Goal: Download file/media

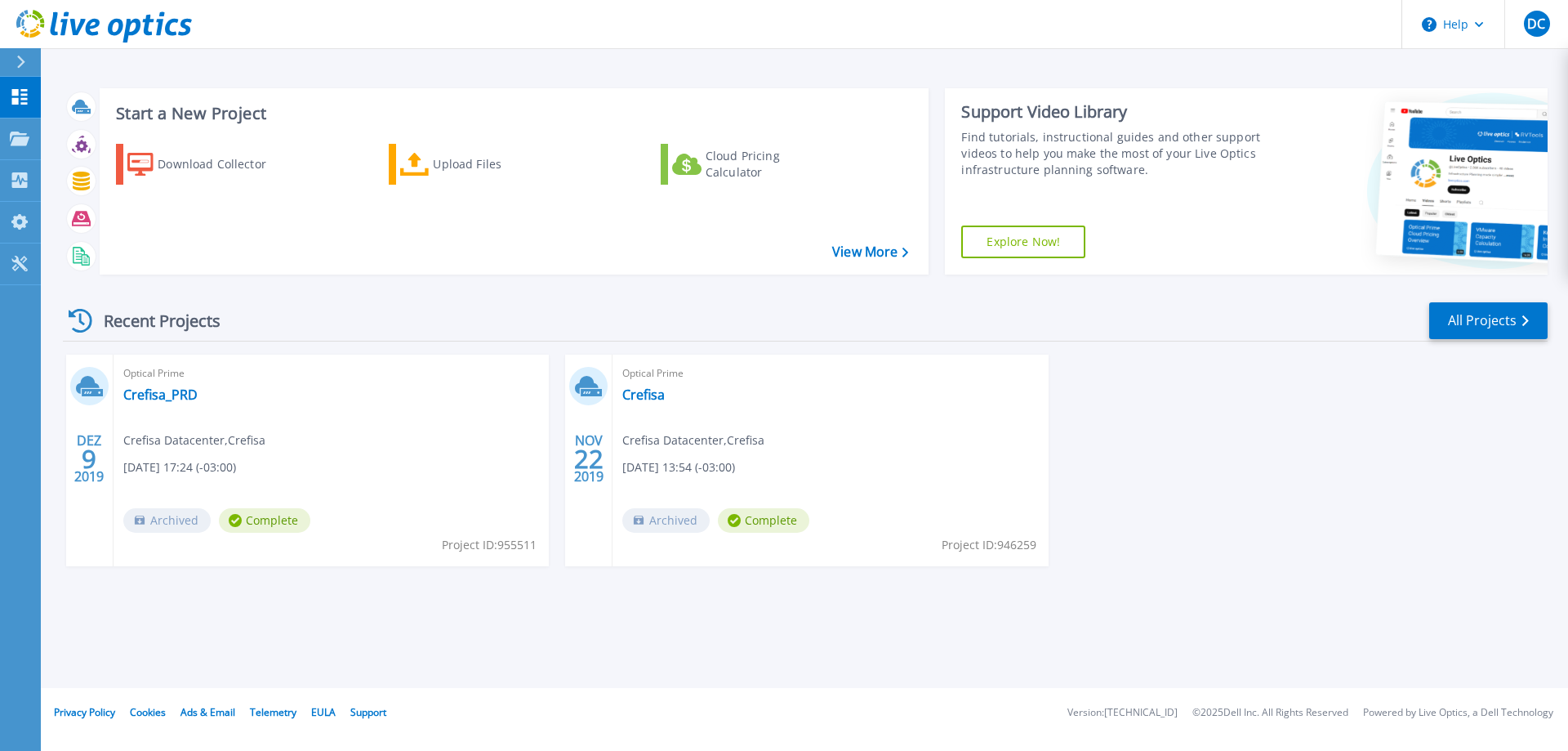
click at [392, 302] on div "Recent Projects All Projects" at bounding box center [805, 320] width 1484 height 41
click at [184, 161] on div "Download Collector" at bounding box center [222, 163] width 130 height 32
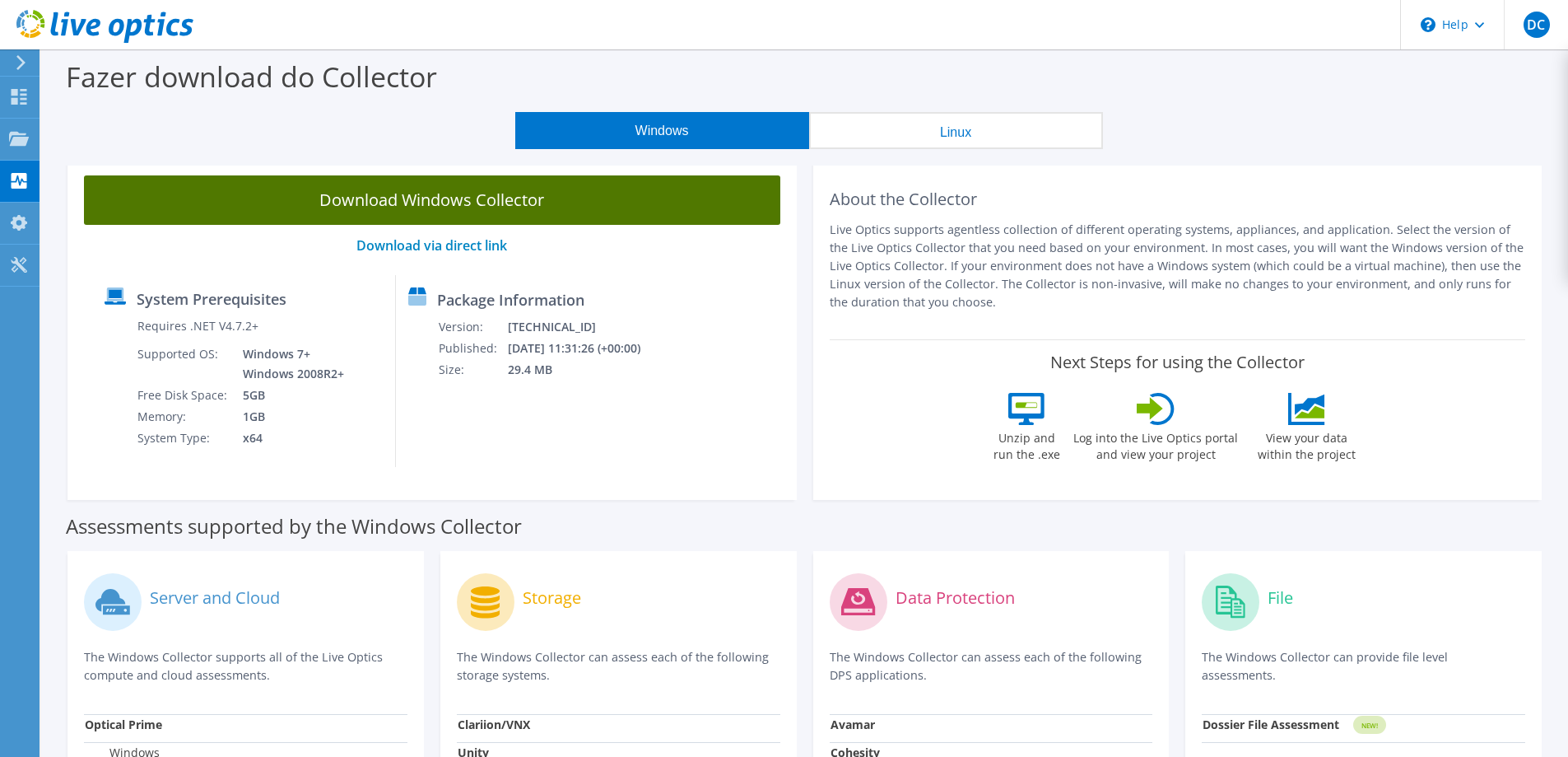
click at [400, 203] on link "Download Windows Collector" at bounding box center [432, 200] width 697 height 49
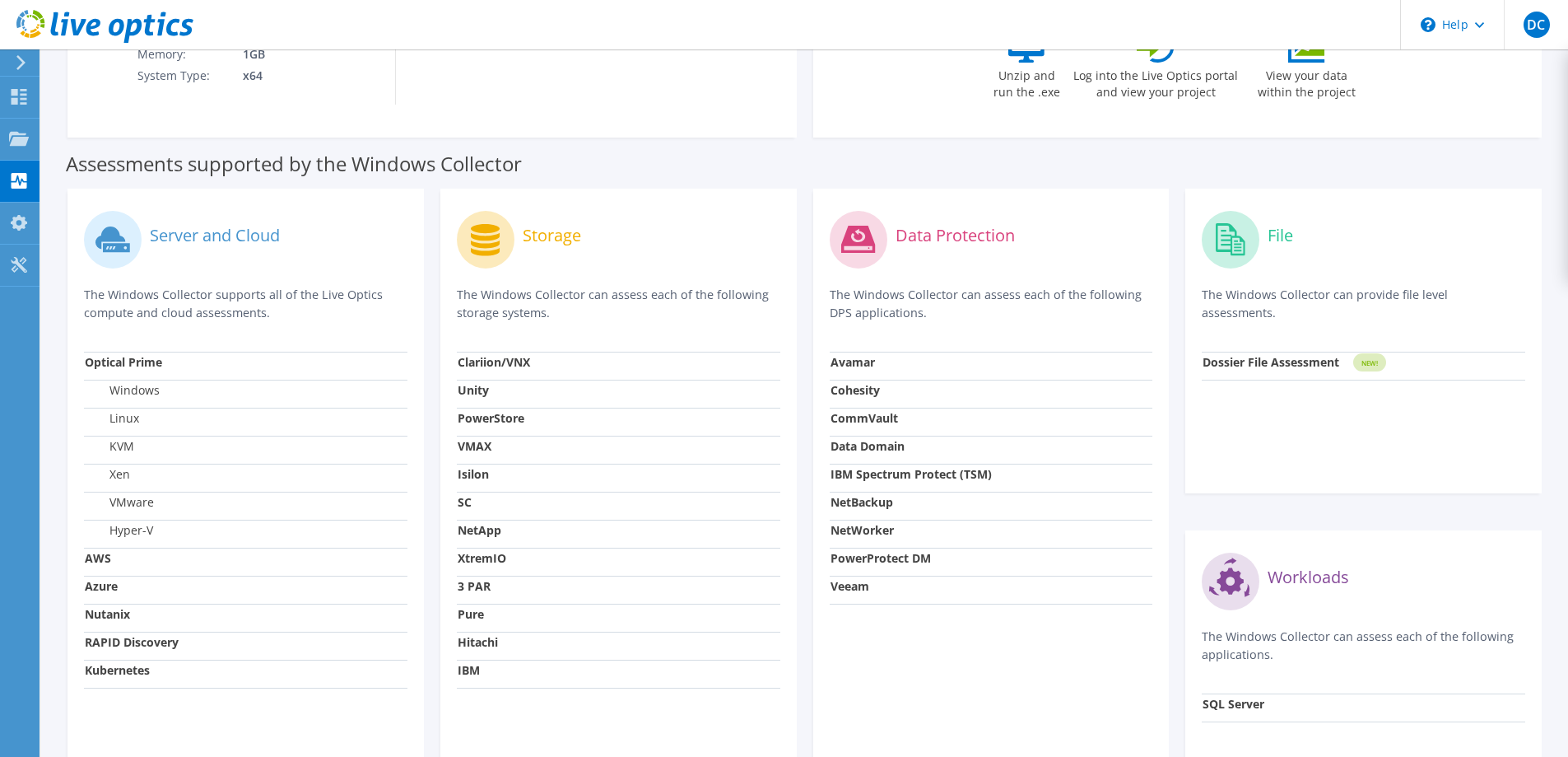
scroll to position [412, 0]
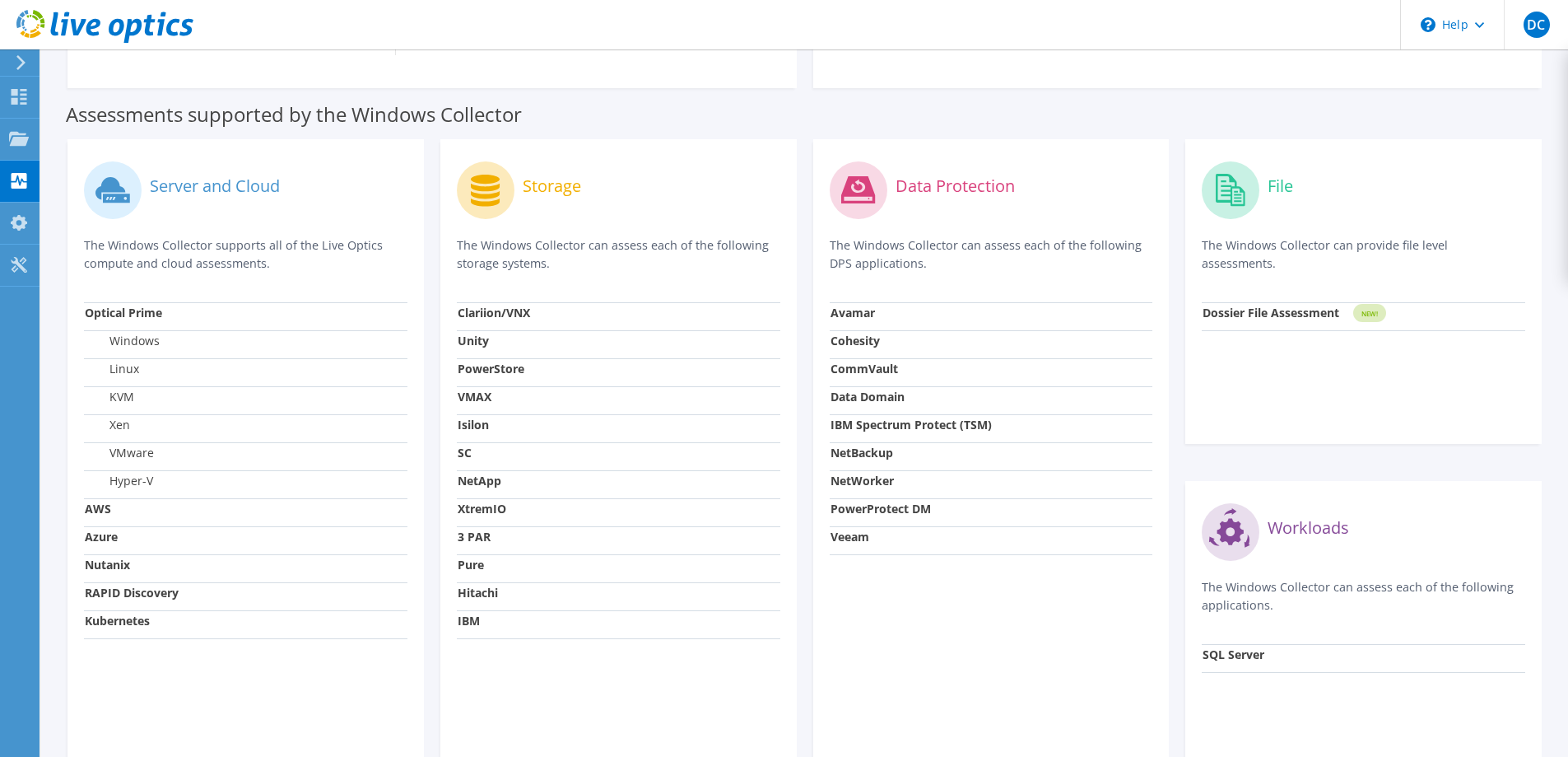
drag, startPoint x: 1323, startPoint y: 249, endPoint x: 1537, endPoint y: 248, distance: 214.0
click at [1537, 248] on div "File The Windows Collector can provide file level assessments. Dossier File Ass…" at bounding box center [1363, 291] width 356 height 304
click at [1464, 263] on p "The Windows Collector can provide file level assessments." at bounding box center [1363, 253] width 324 height 36
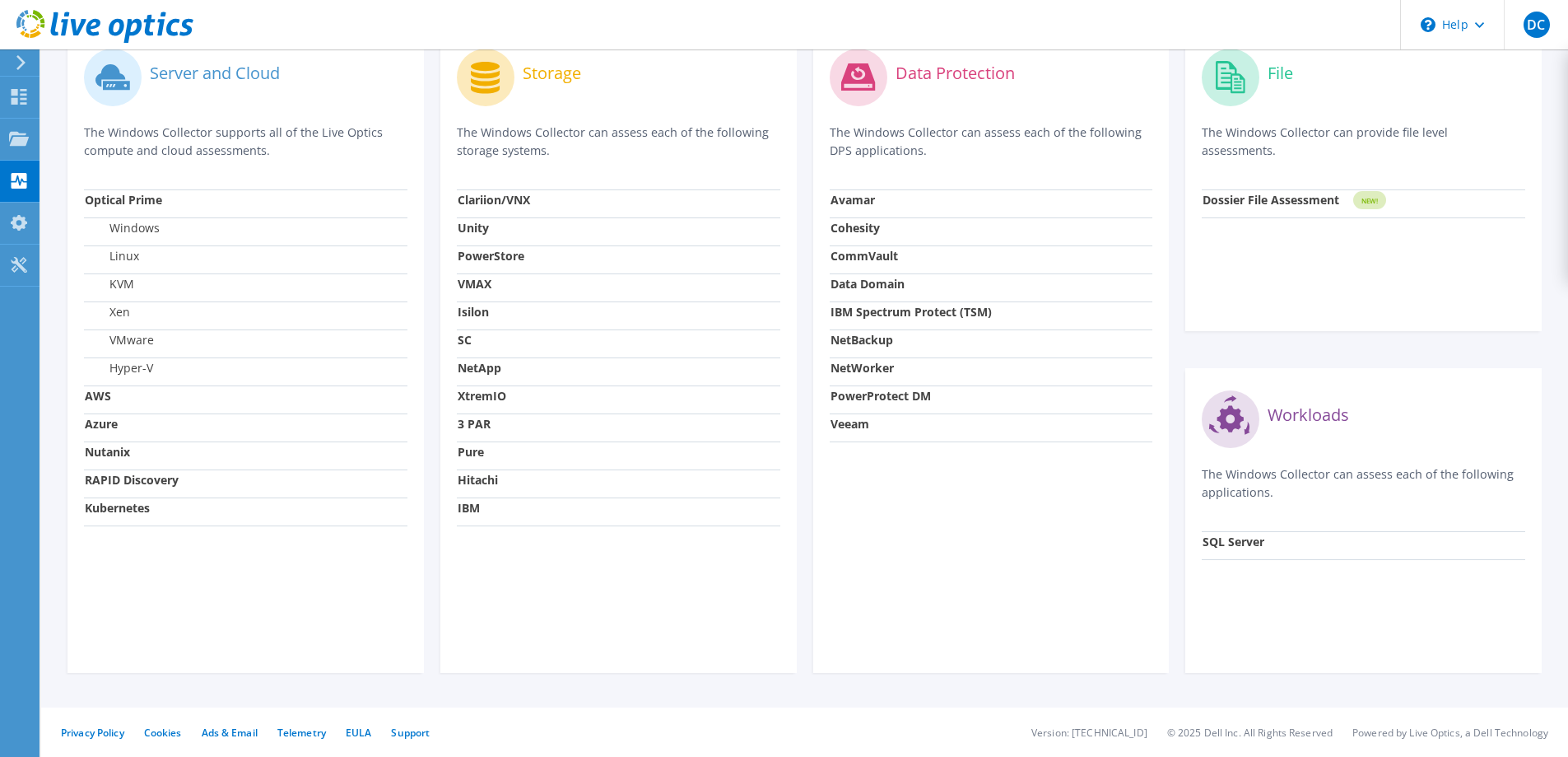
click at [1178, 492] on div "File The Windows Collector can provide file level assessments. Dossier File Ass…" at bounding box center [1363, 349] width 373 height 647
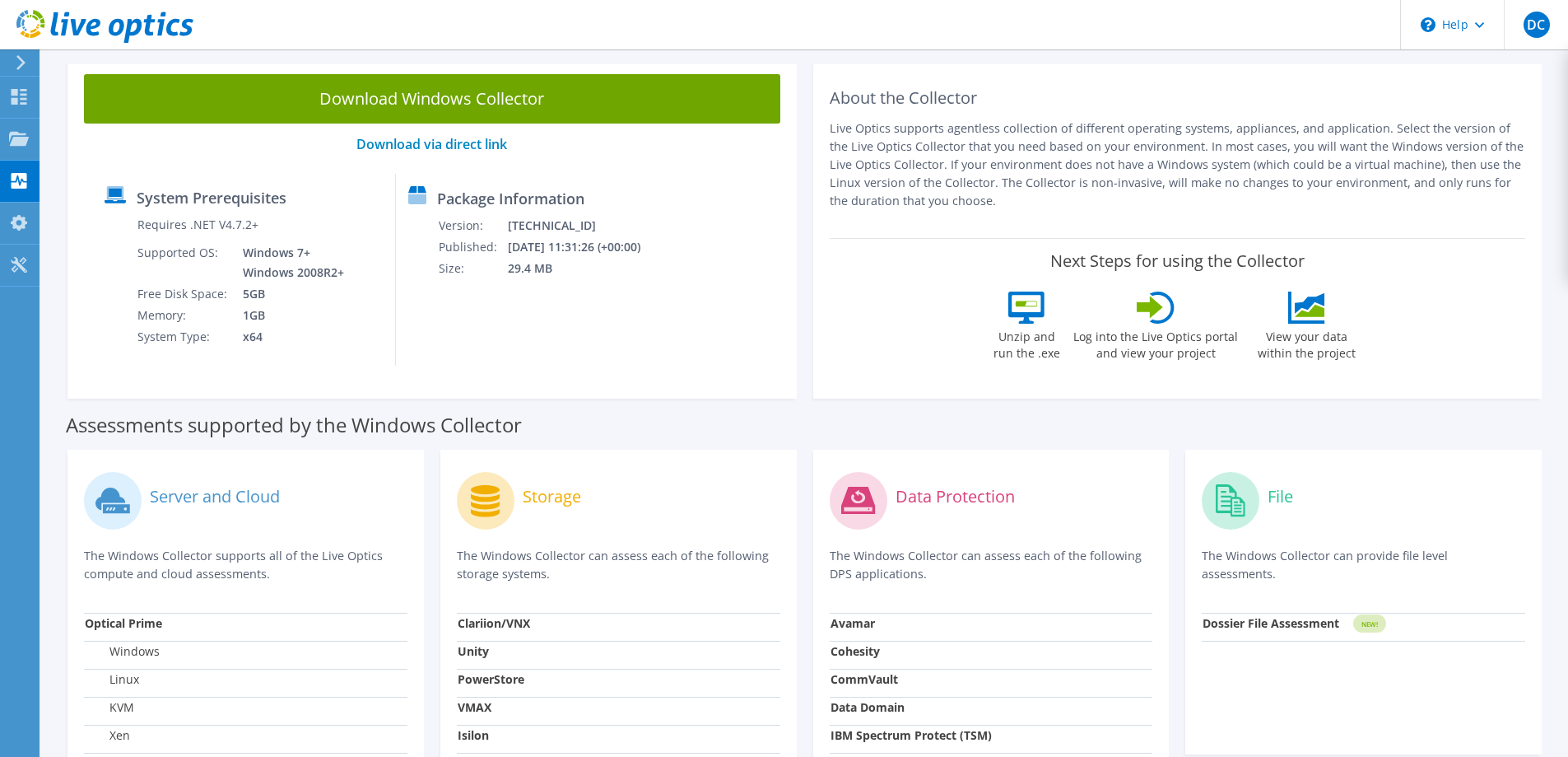
scroll to position [0, 0]
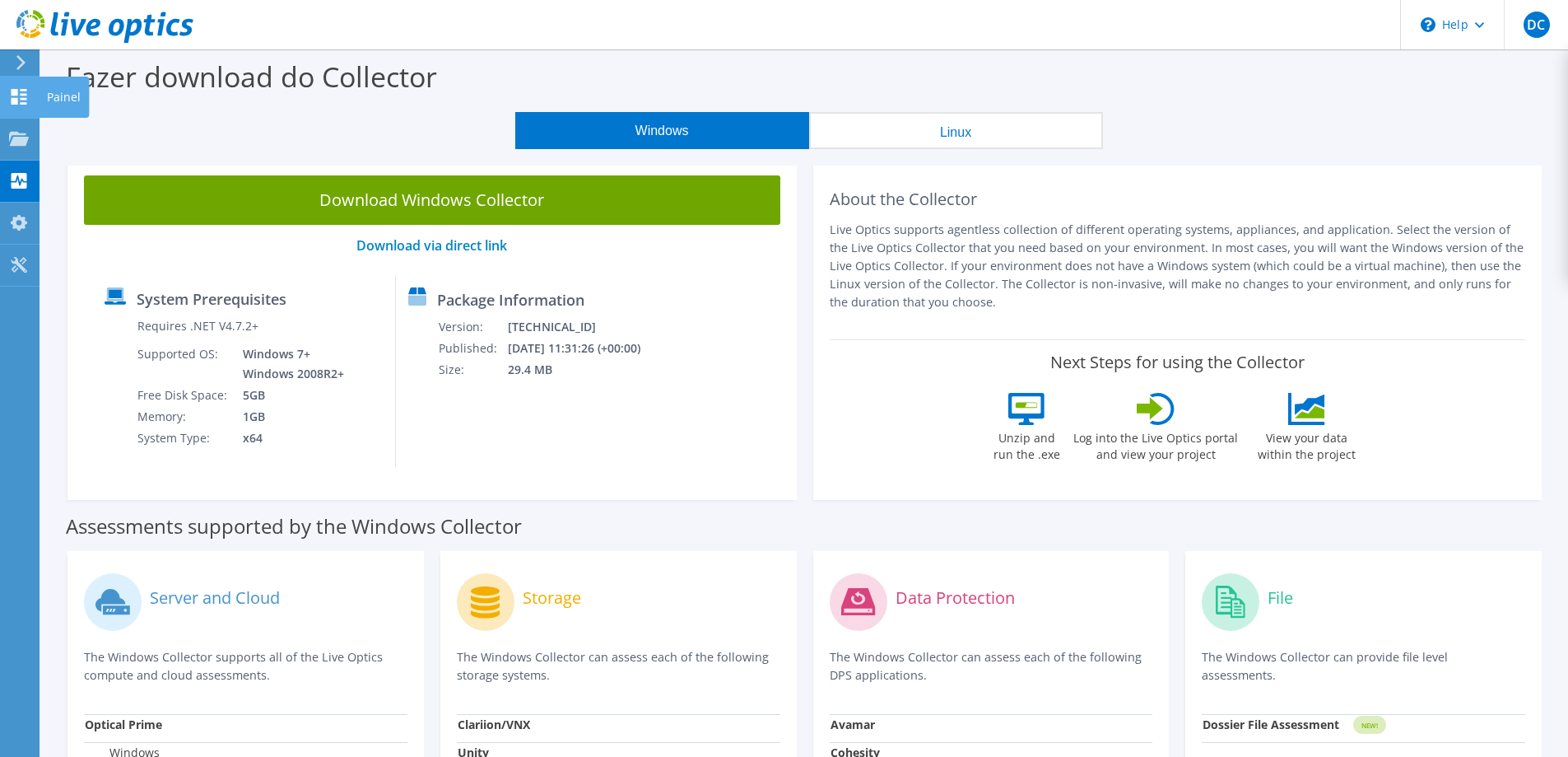
click at [18, 103] on icon at bounding box center [19, 96] width 20 height 16
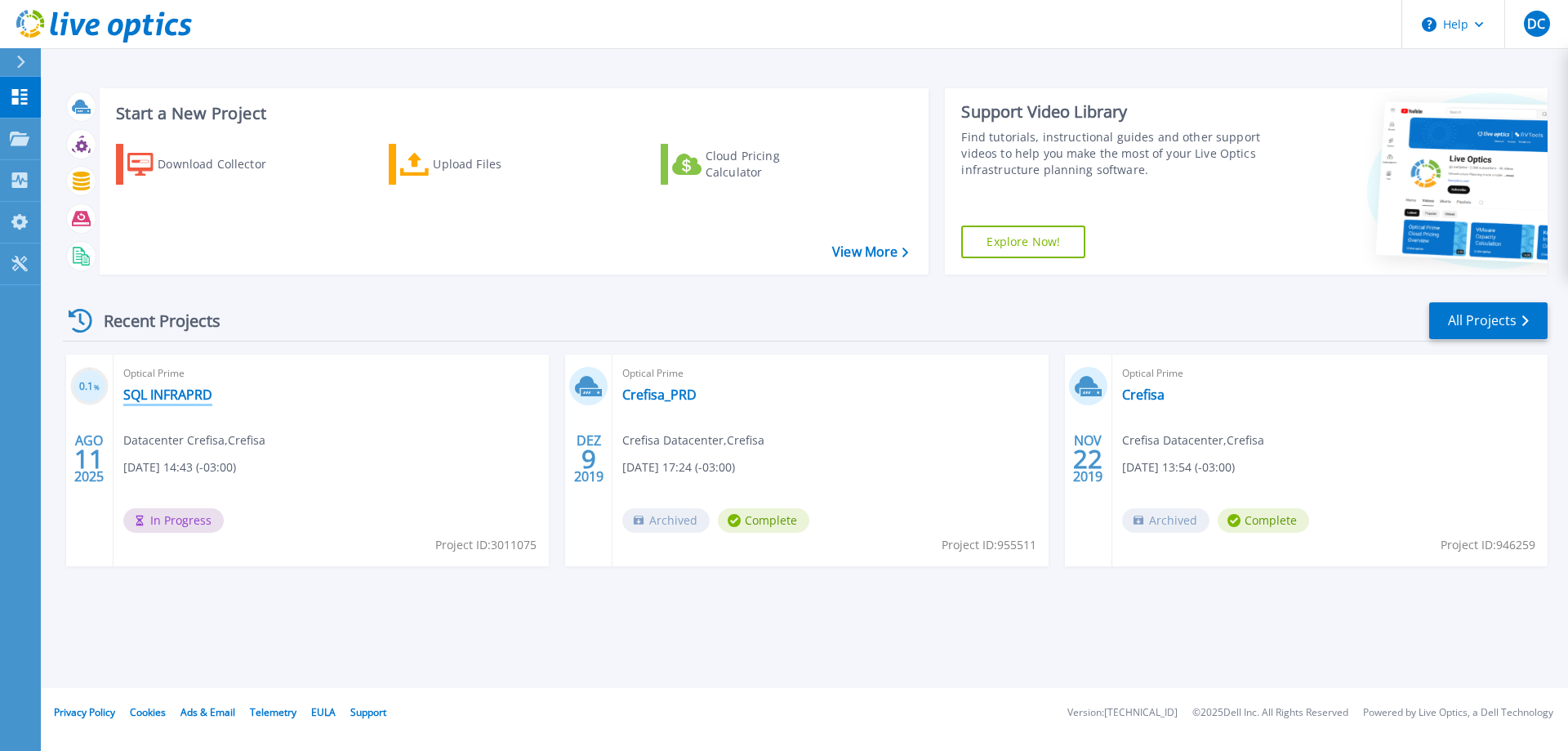
click at [163, 393] on link "SQL INFRAPRD" at bounding box center [168, 395] width 89 height 17
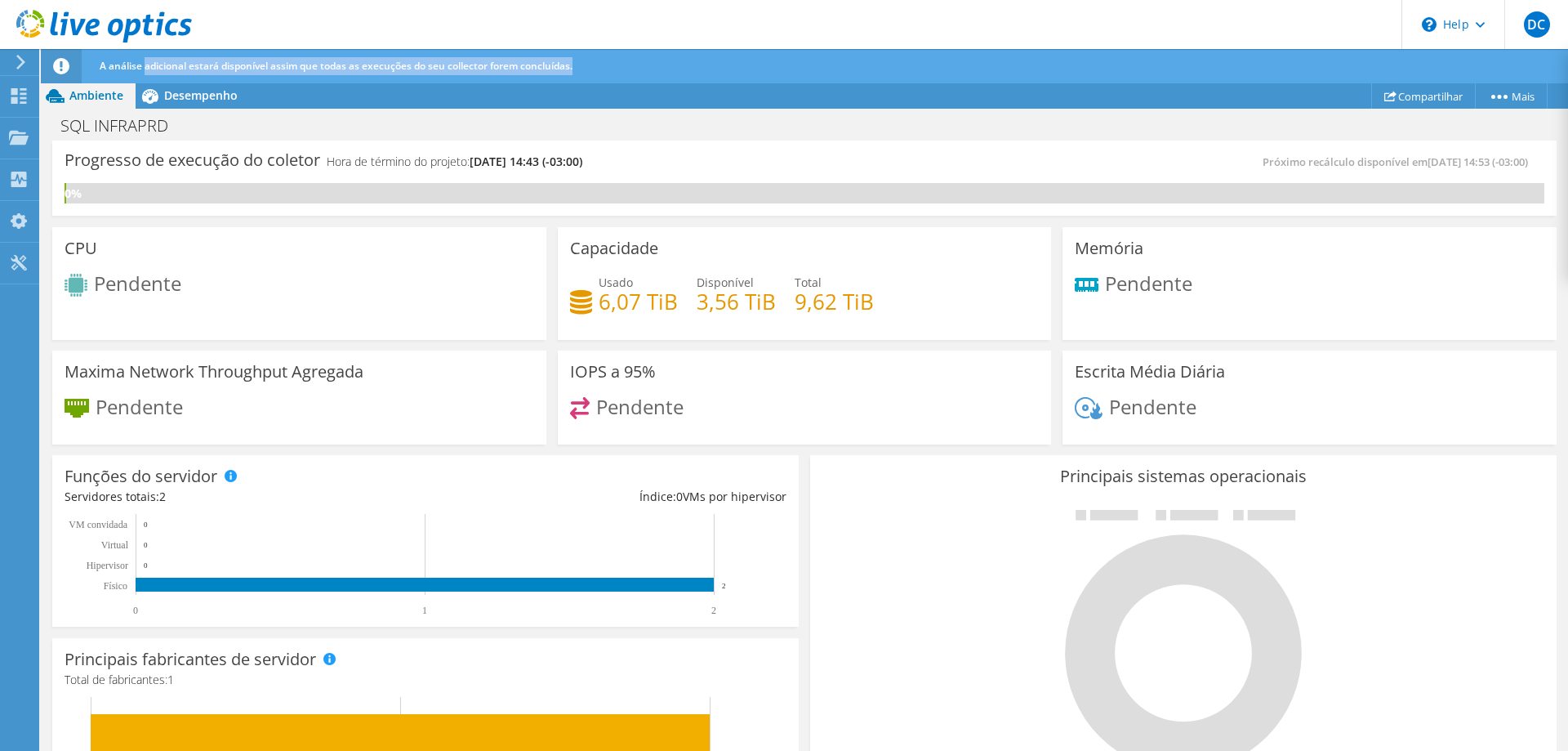
drag, startPoint x: 145, startPoint y: 60, endPoint x: 613, endPoint y: 66, distance: 468.0
click at [613, 66] on div "A análise adicional estará disponível assim que todas as execuções do seu colle…" at bounding box center [834, 66] width 1478 height 34
click at [558, 251] on div "Capacidade Usado 6,07 TiB Disponível 3,56 TiB Total 9,62 TiB" at bounding box center [804, 284] width 494 height 113
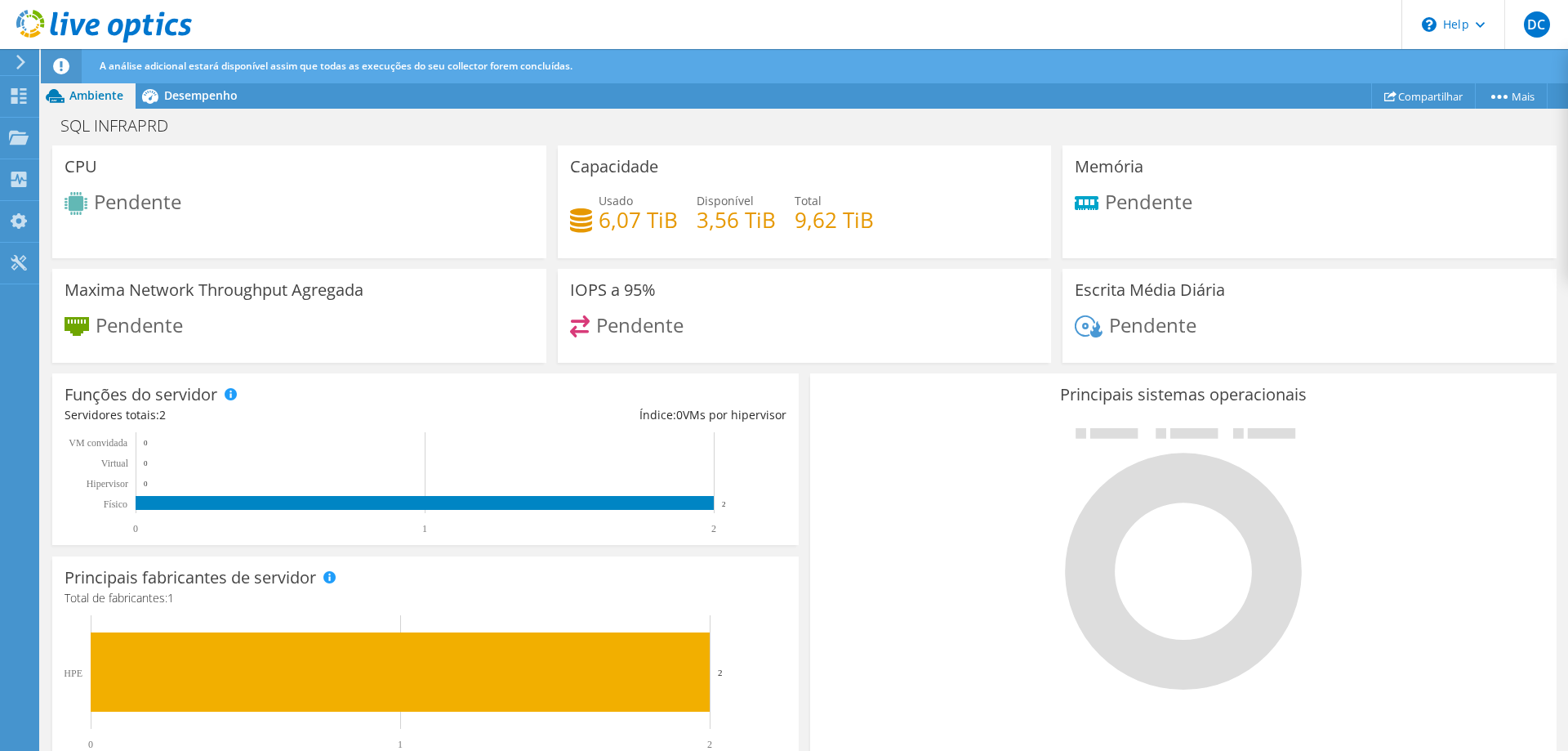
click at [804, 383] on div "Principais sistemas operacionais Windows Linux VMware" at bounding box center [1182, 568] width 757 height 402
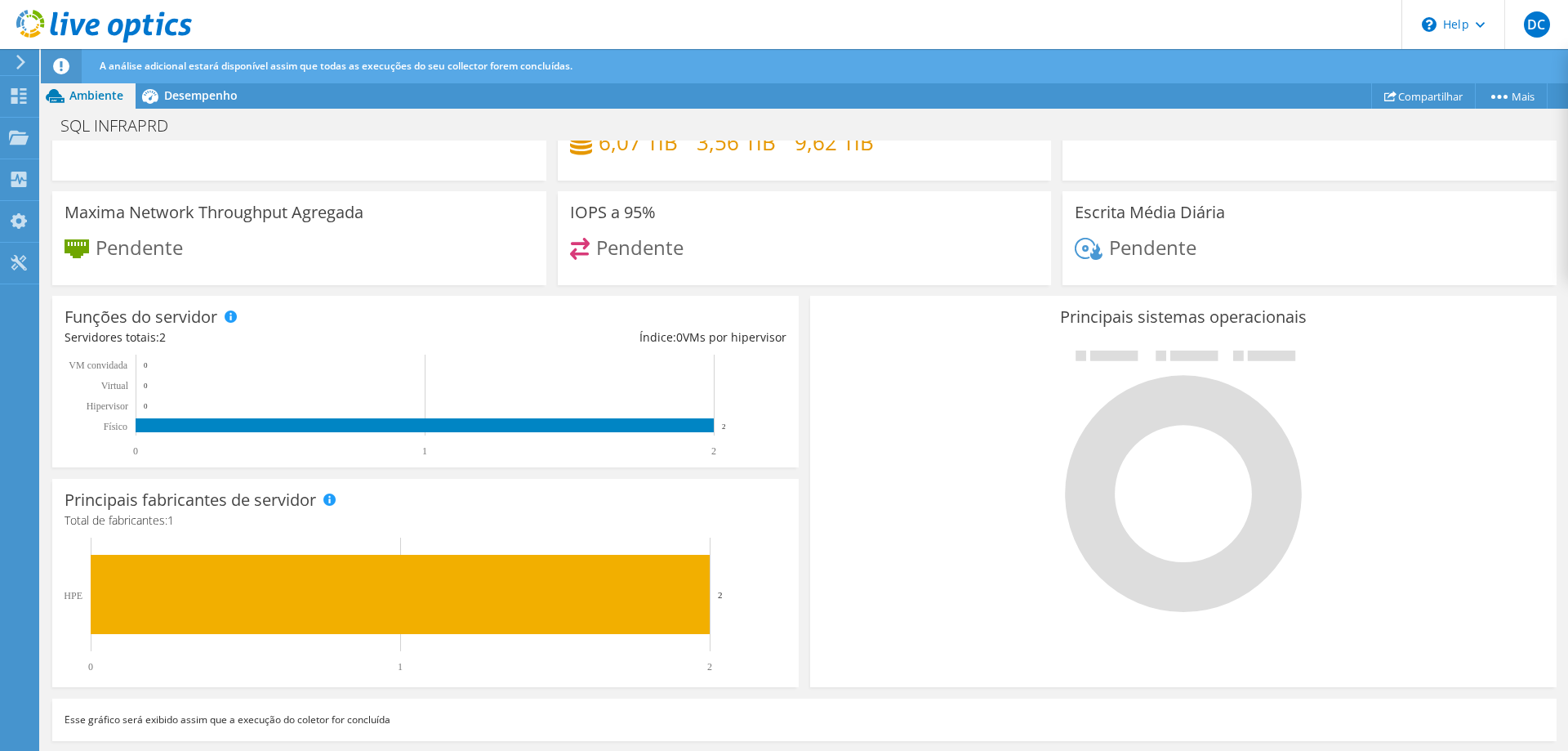
scroll to position [0, 0]
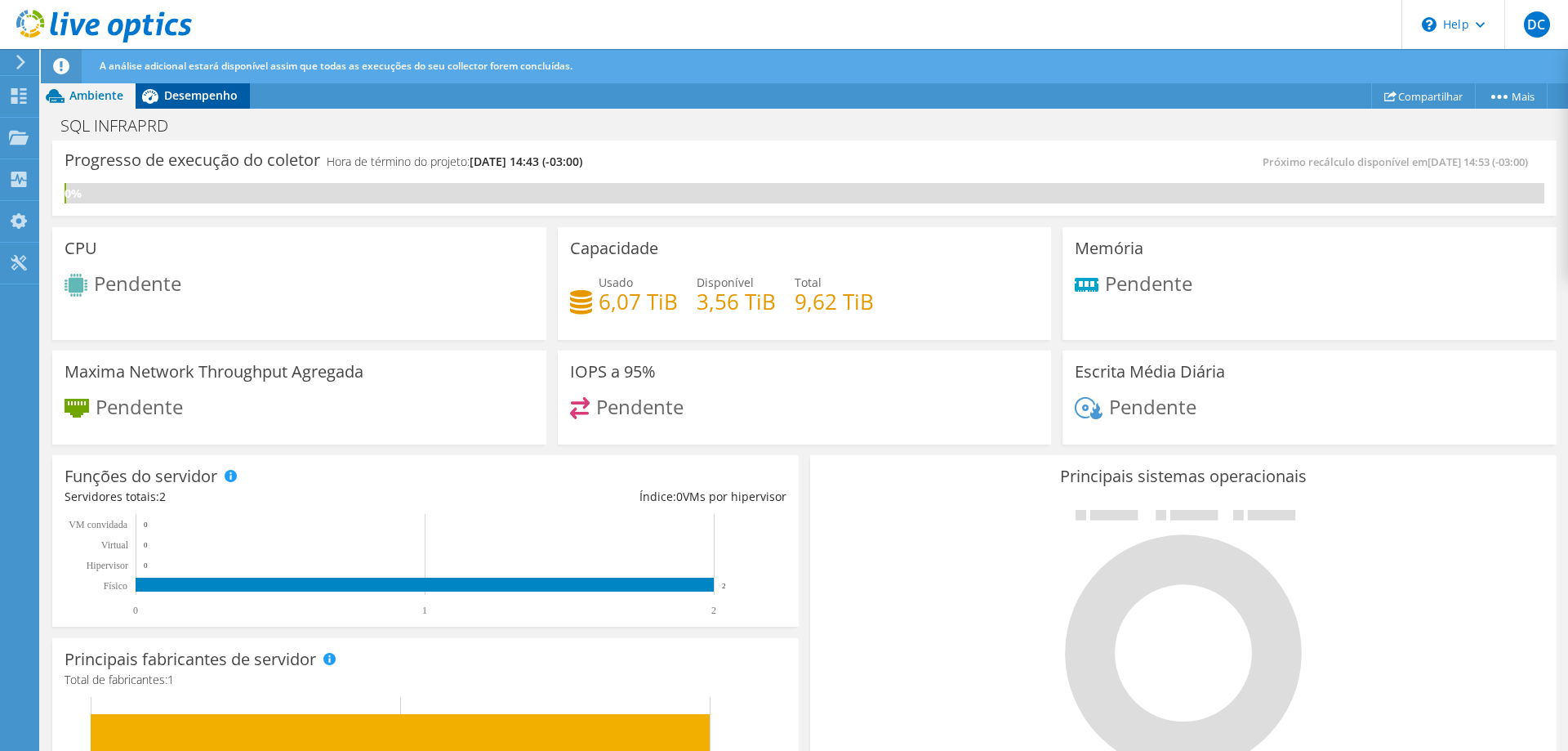
click at [215, 97] on span "Desempenho" at bounding box center [201, 95] width 74 height 16
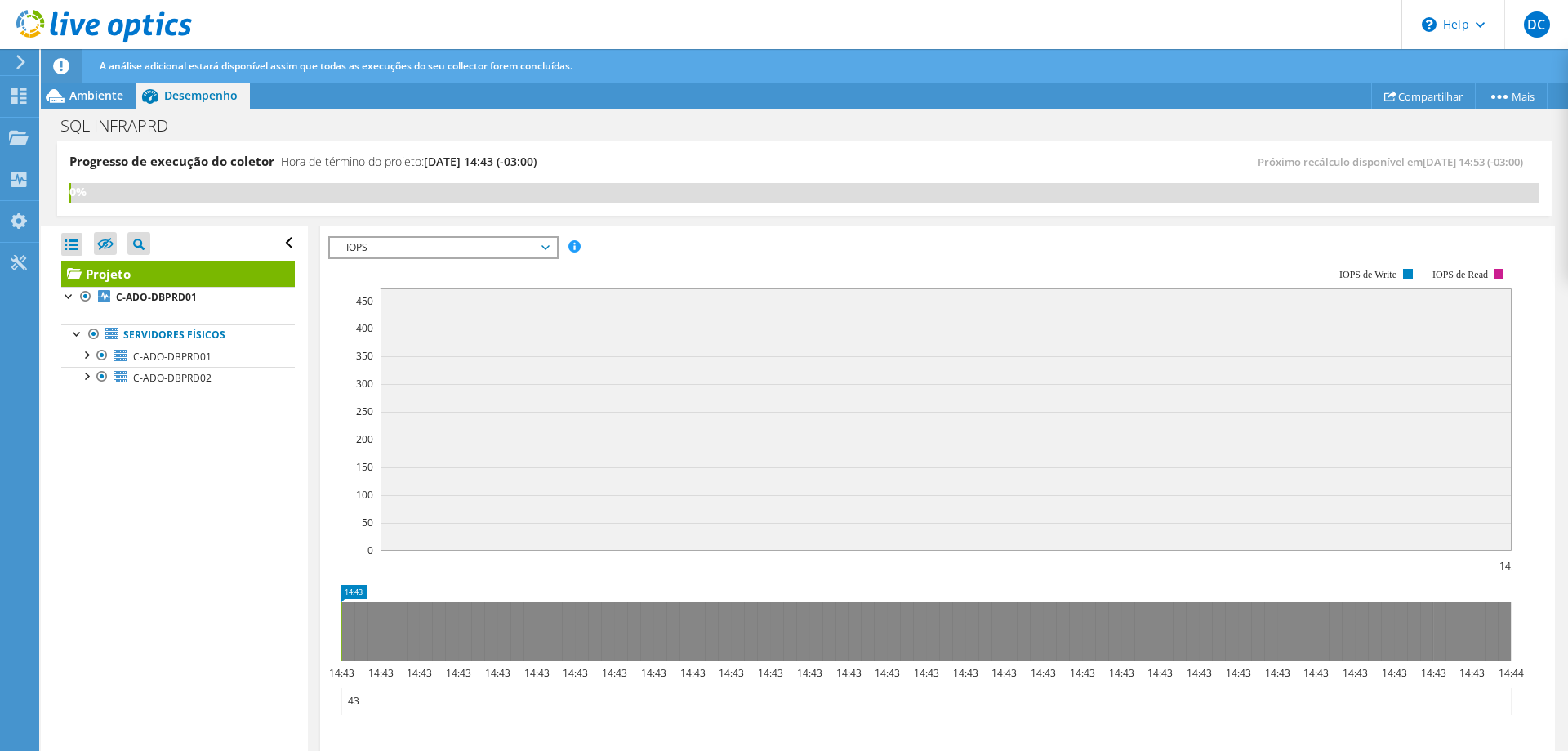
scroll to position [245, 0]
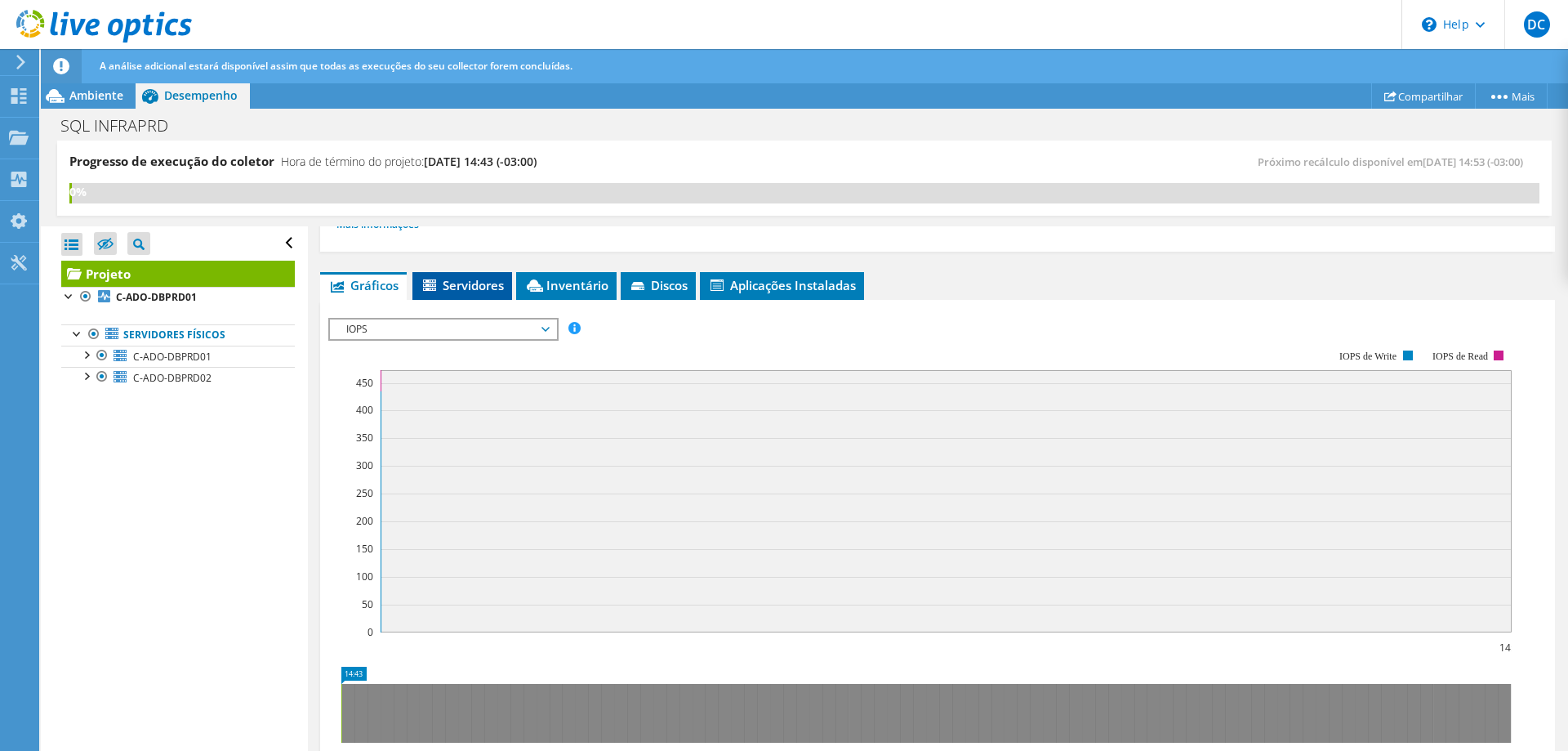
click at [469, 283] on span "Servidores" at bounding box center [462, 285] width 83 height 17
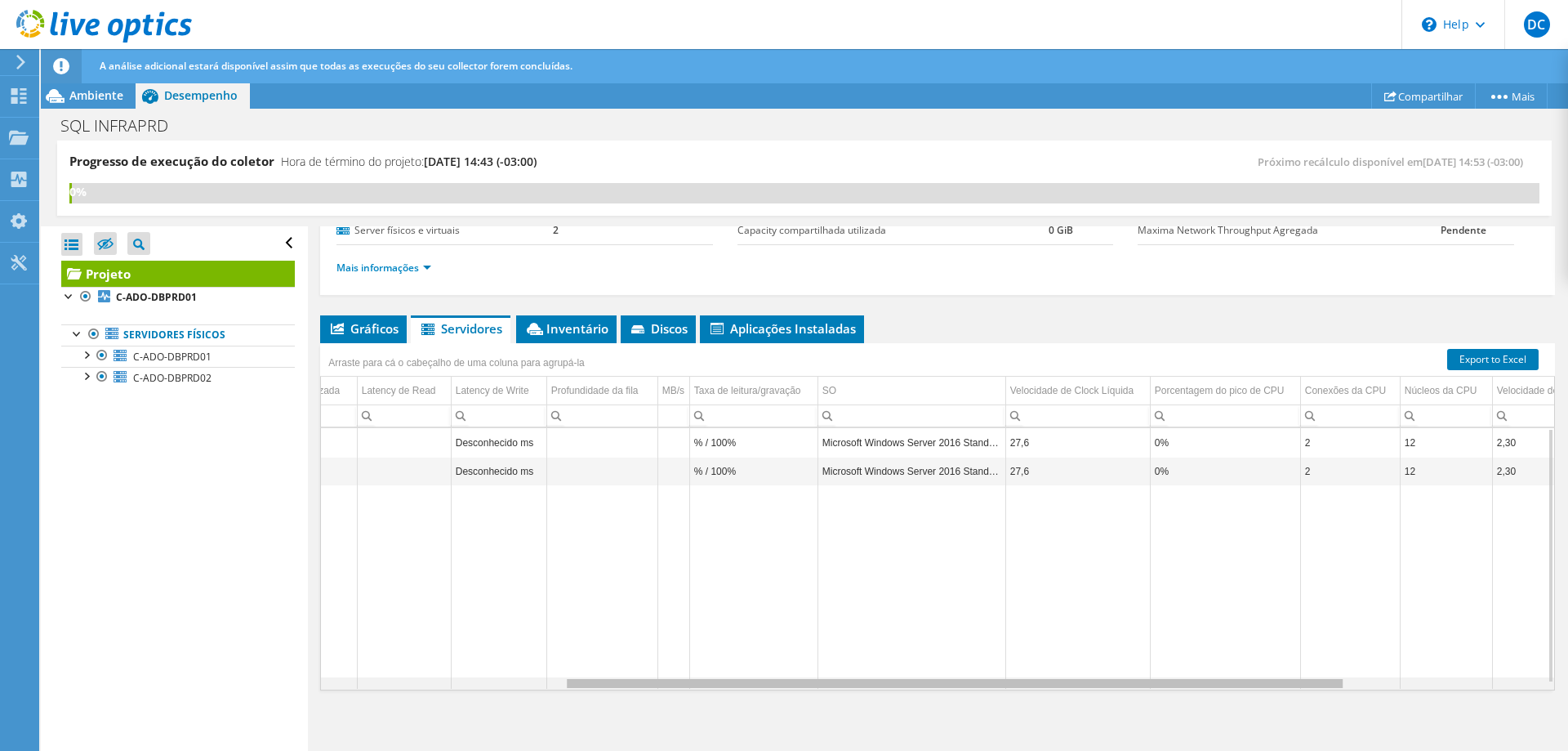
scroll to position [0, 0]
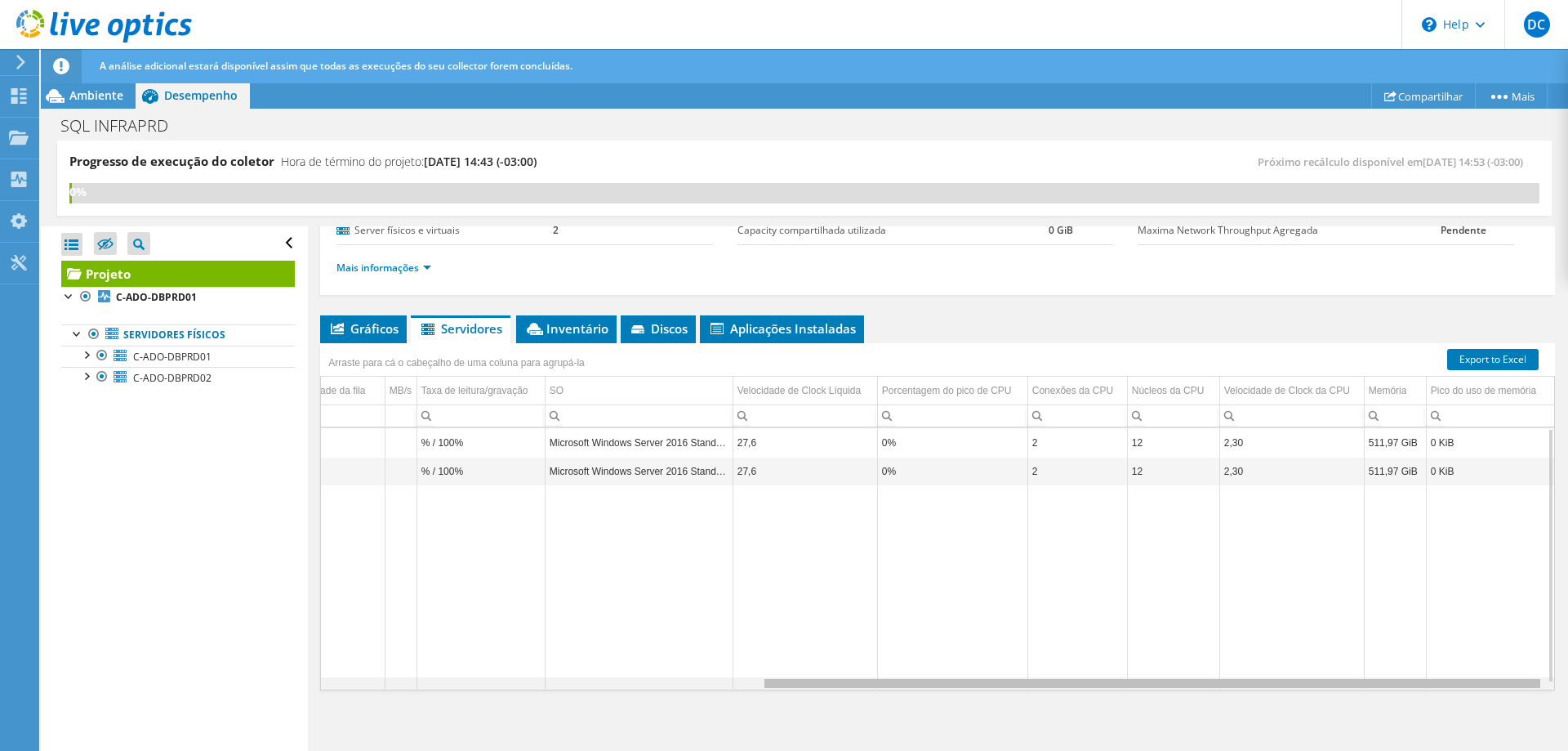
drag, startPoint x: 1021, startPoint y: 683, endPoint x: 1567, endPoint y: 653, distance: 546.8
click at [1567, 653] on body "DC Usuário Final Datacenter Crefisa [EMAIL_ADDRESS][DOMAIN_NAME] [GEOGRAPHIC_DA…" at bounding box center [784, 375] width 1568 height 751
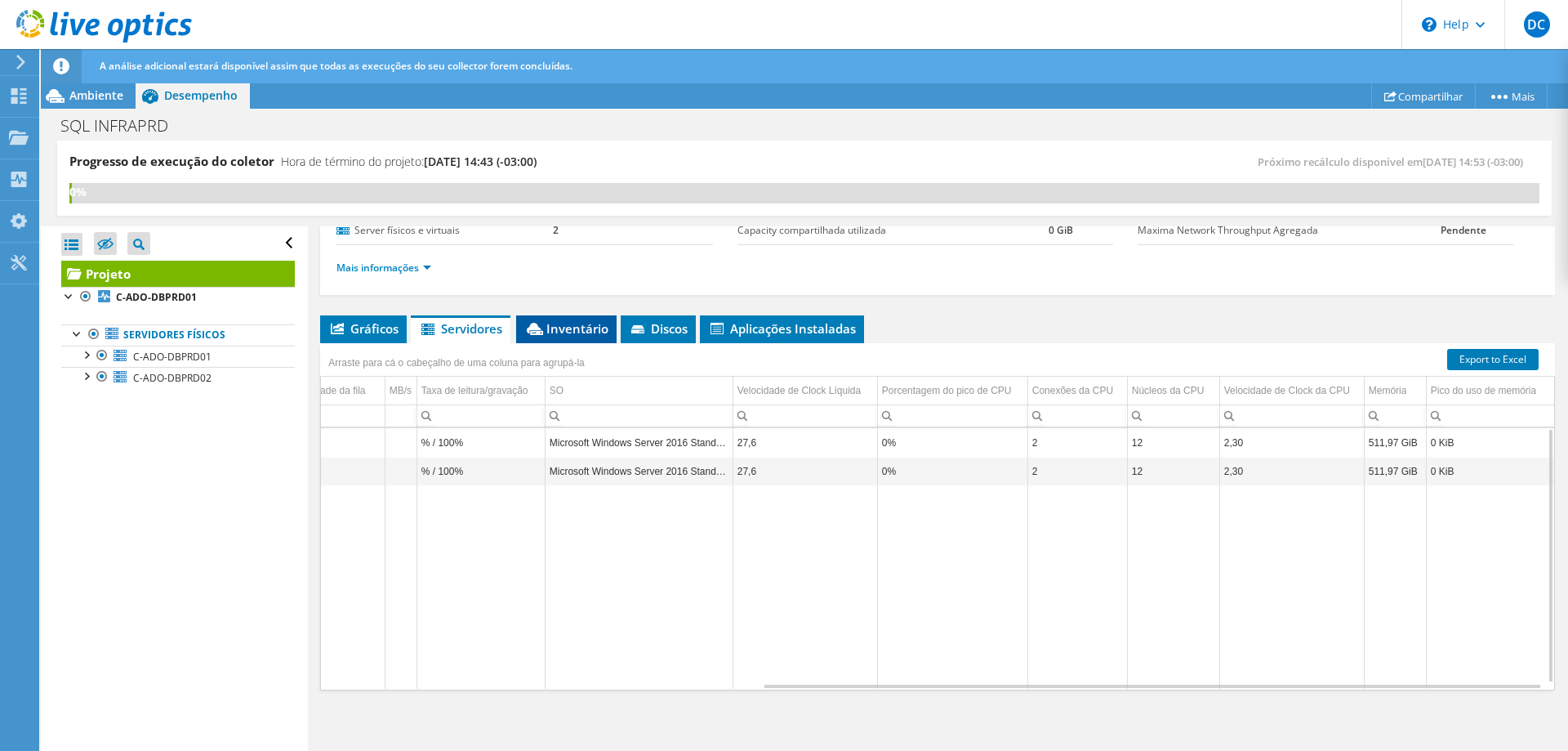
click at [553, 331] on span "Inventário" at bounding box center [566, 329] width 84 height 17
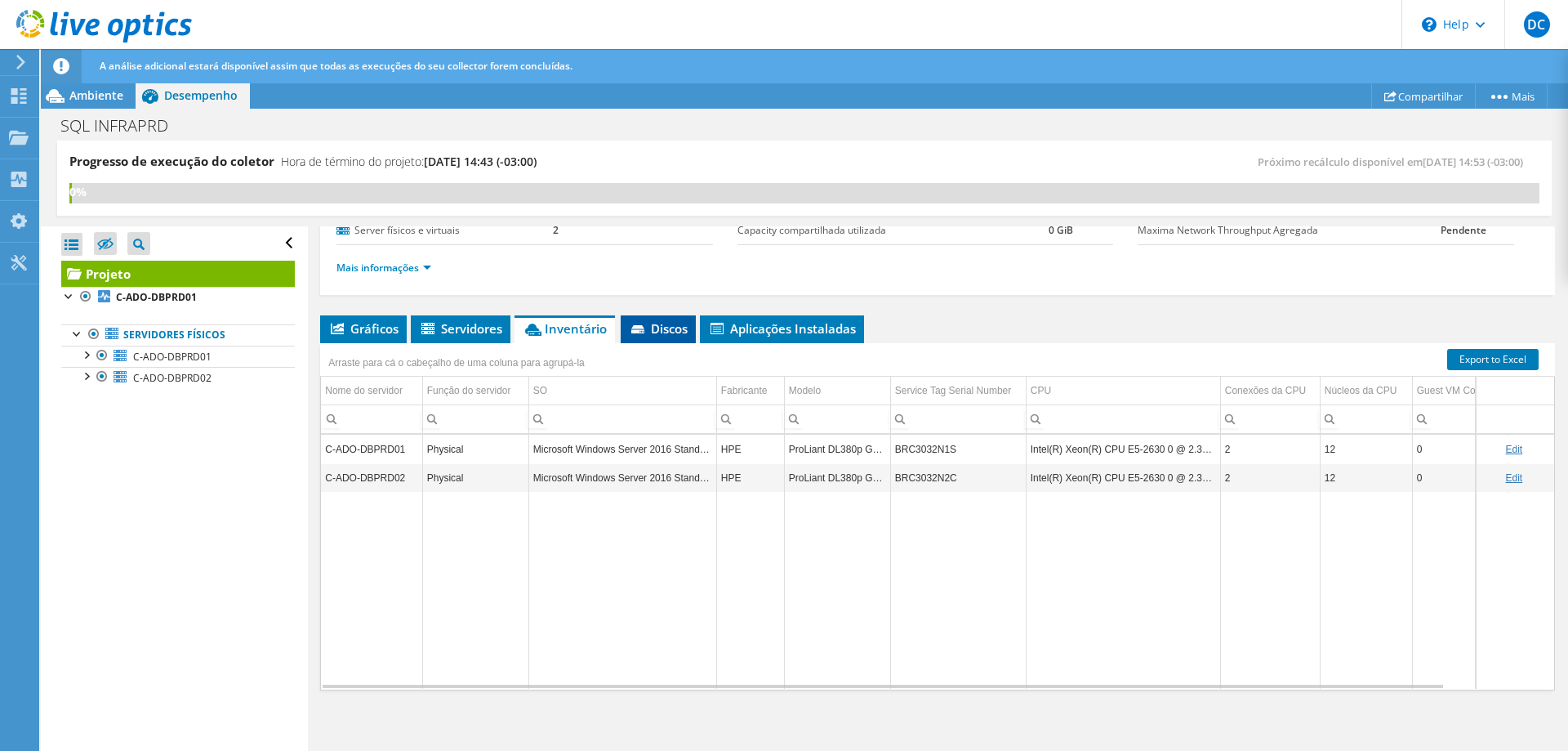
click at [680, 327] on span "Discos" at bounding box center [658, 329] width 59 height 17
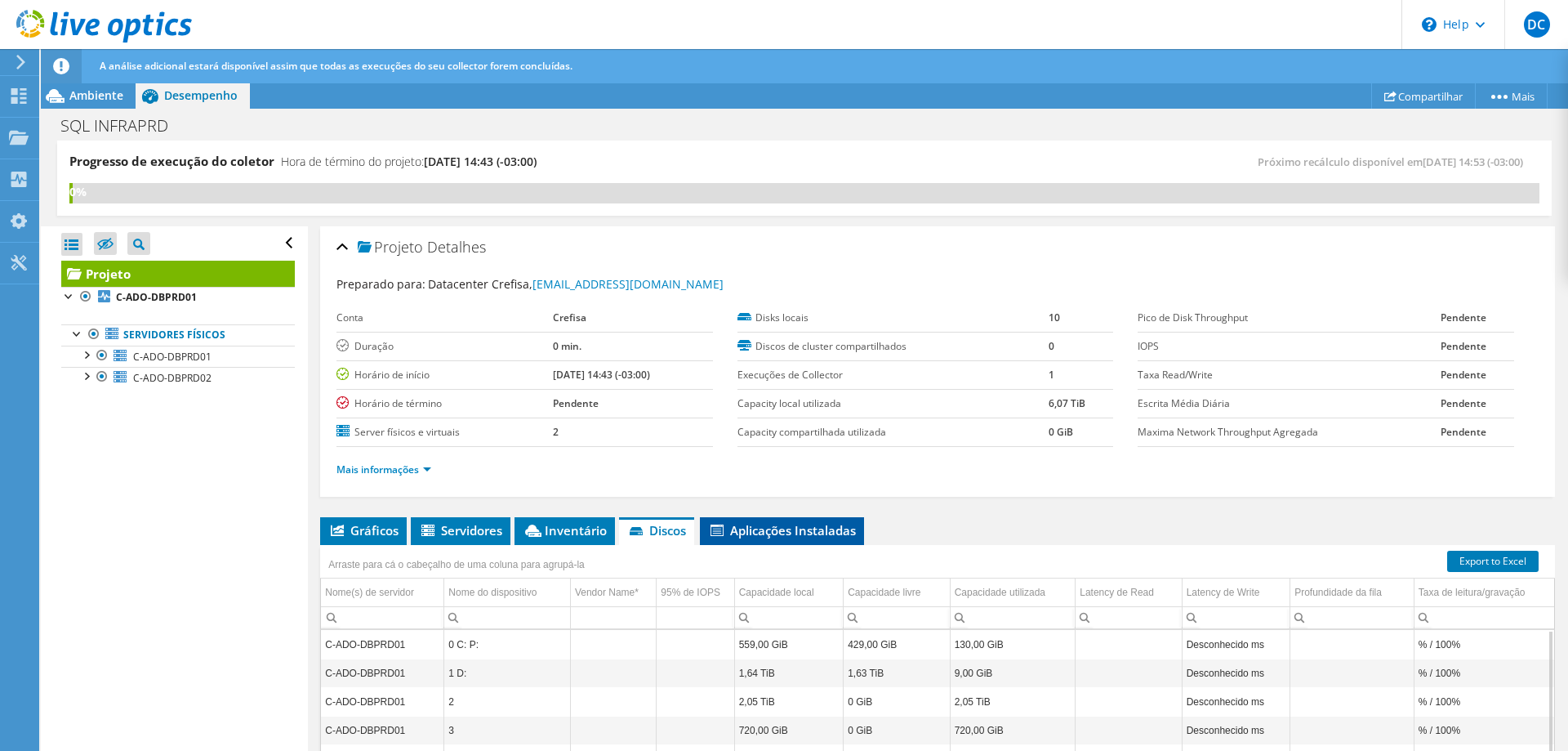
click at [803, 521] on li "Aplicações Instaladas" at bounding box center [782, 530] width 164 height 27
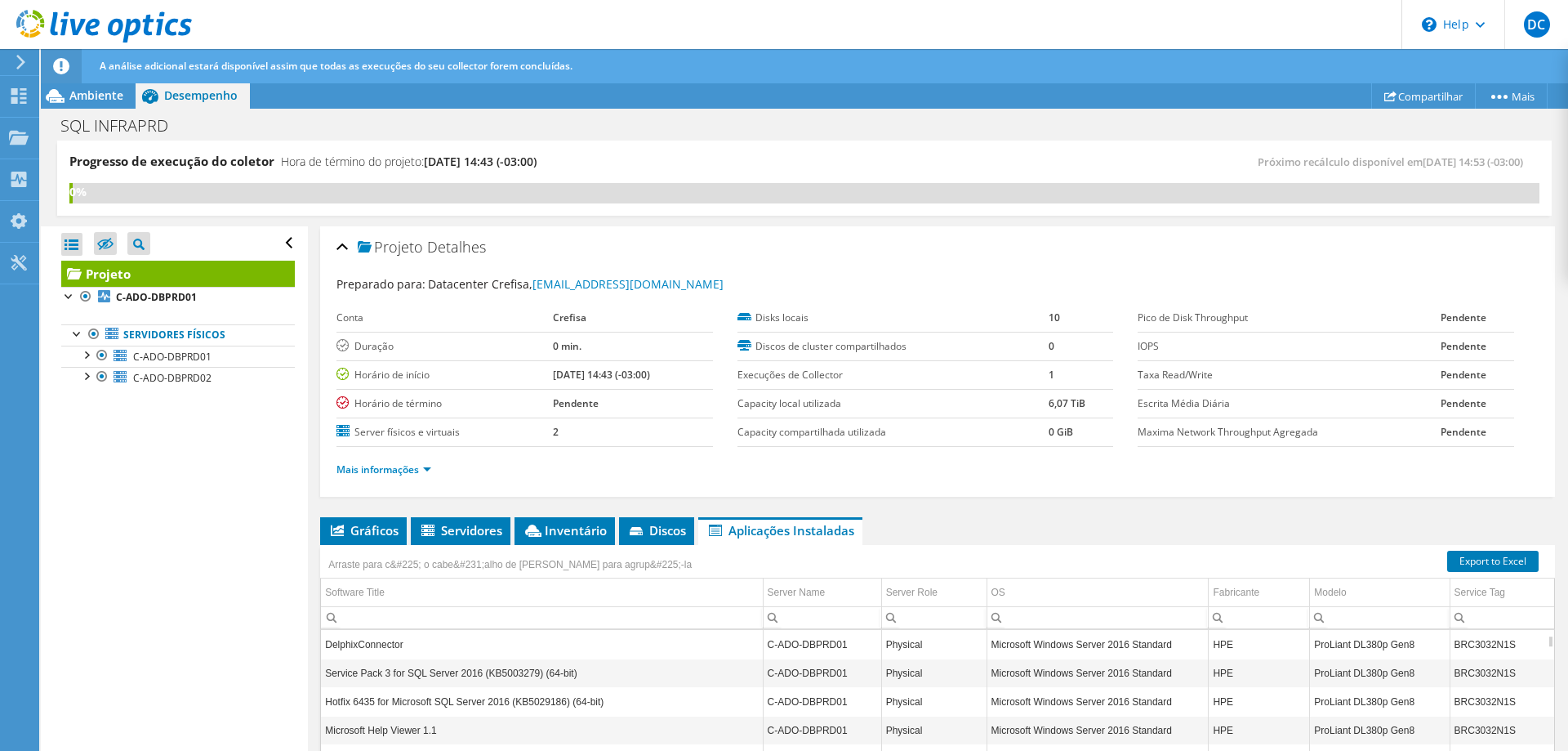
scroll to position [98, 0]
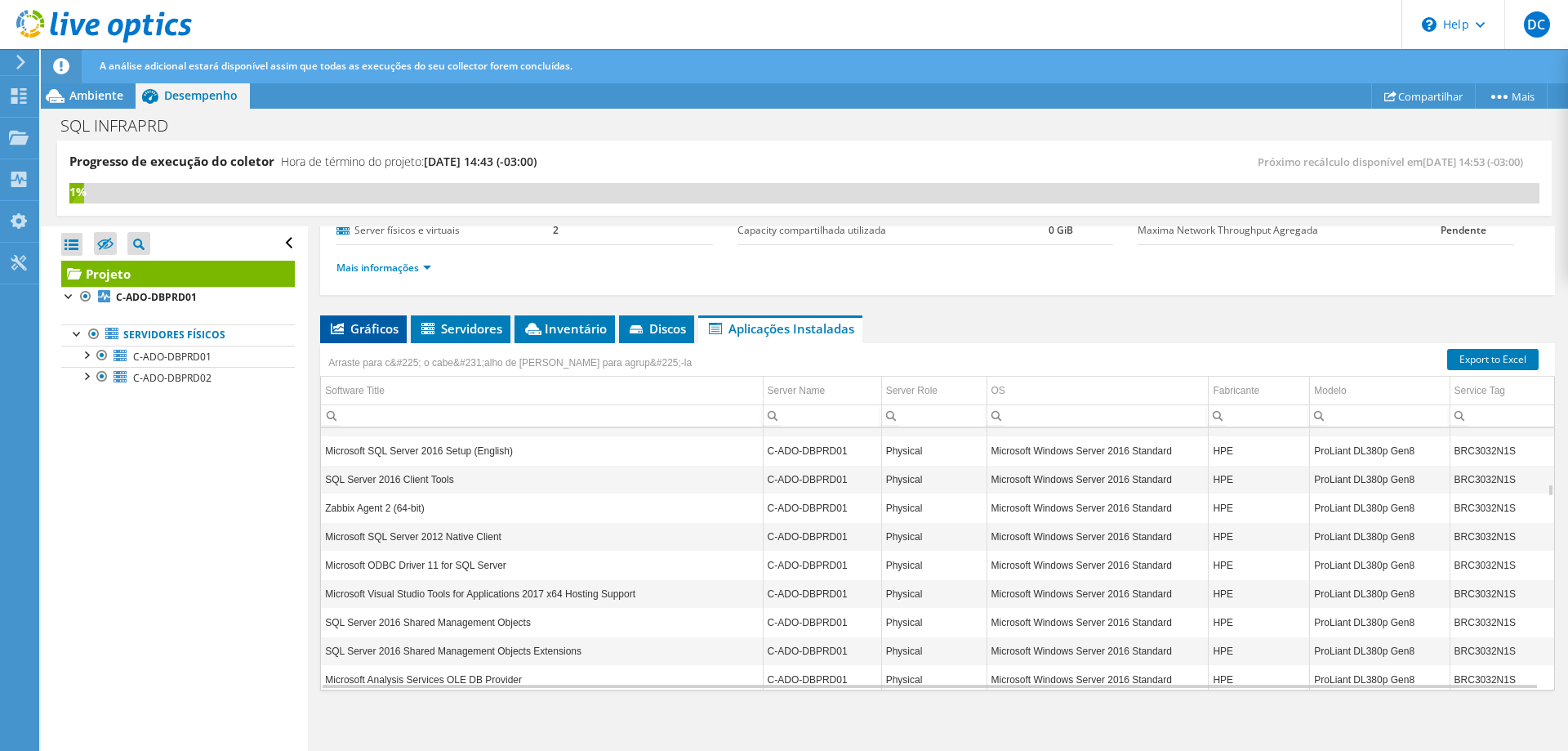
click at [378, 323] on span "Gráficos" at bounding box center [363, 329] width 71 height 17
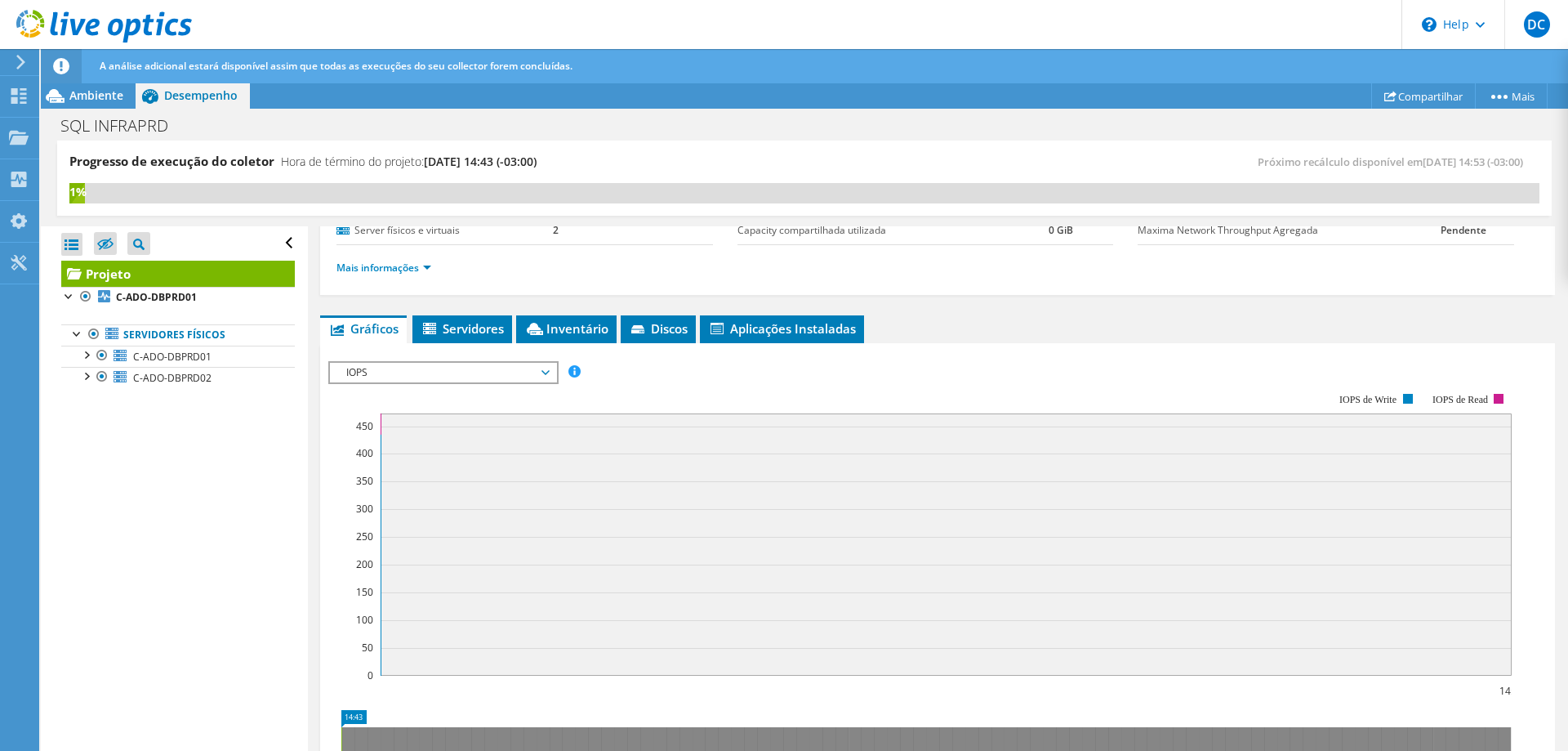
click at [452, 368] on span "IOPS" at bounding box center [442, 373] width 210 height 20
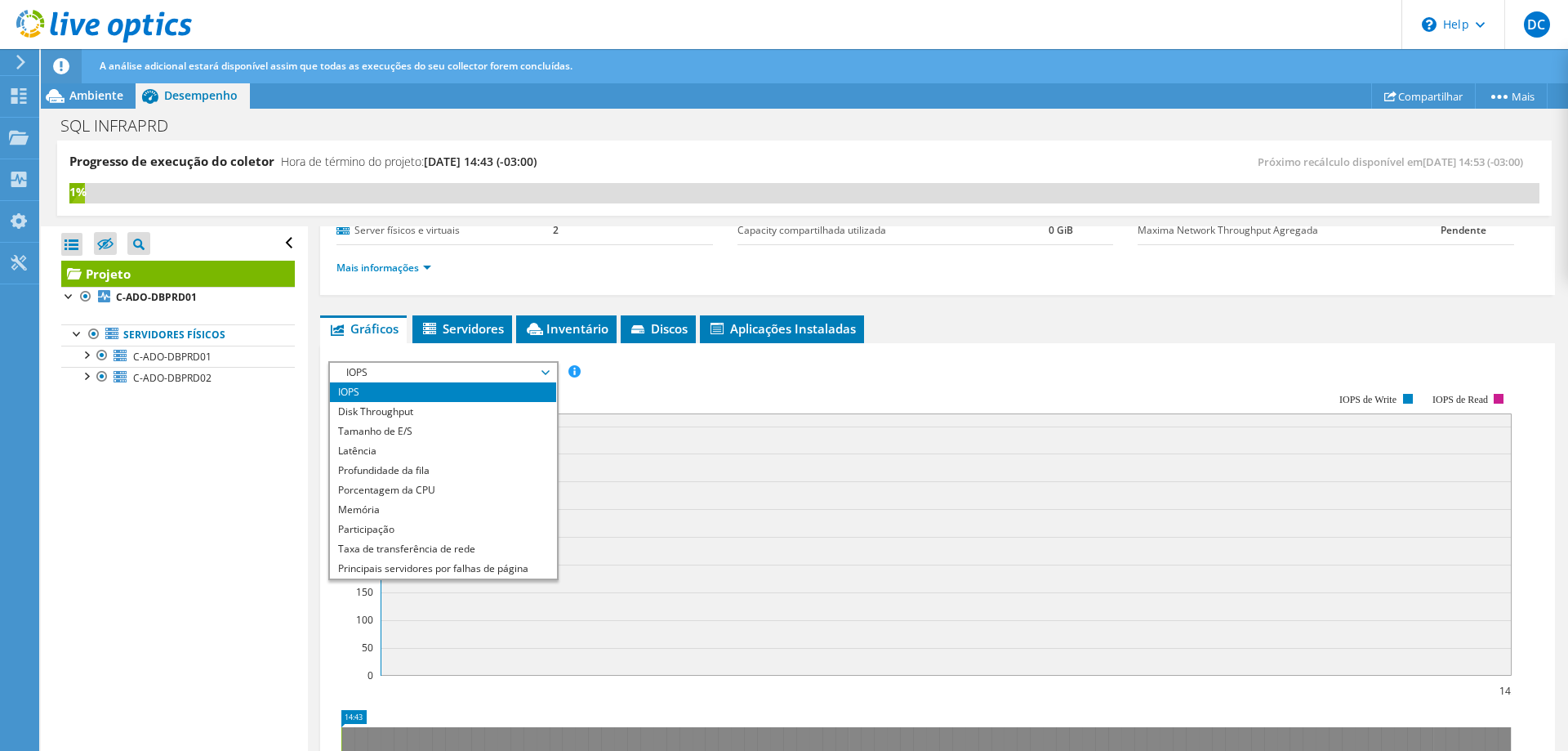
click at [707, 383] on rect at bounding box center [920, 534] width 1183 height 327
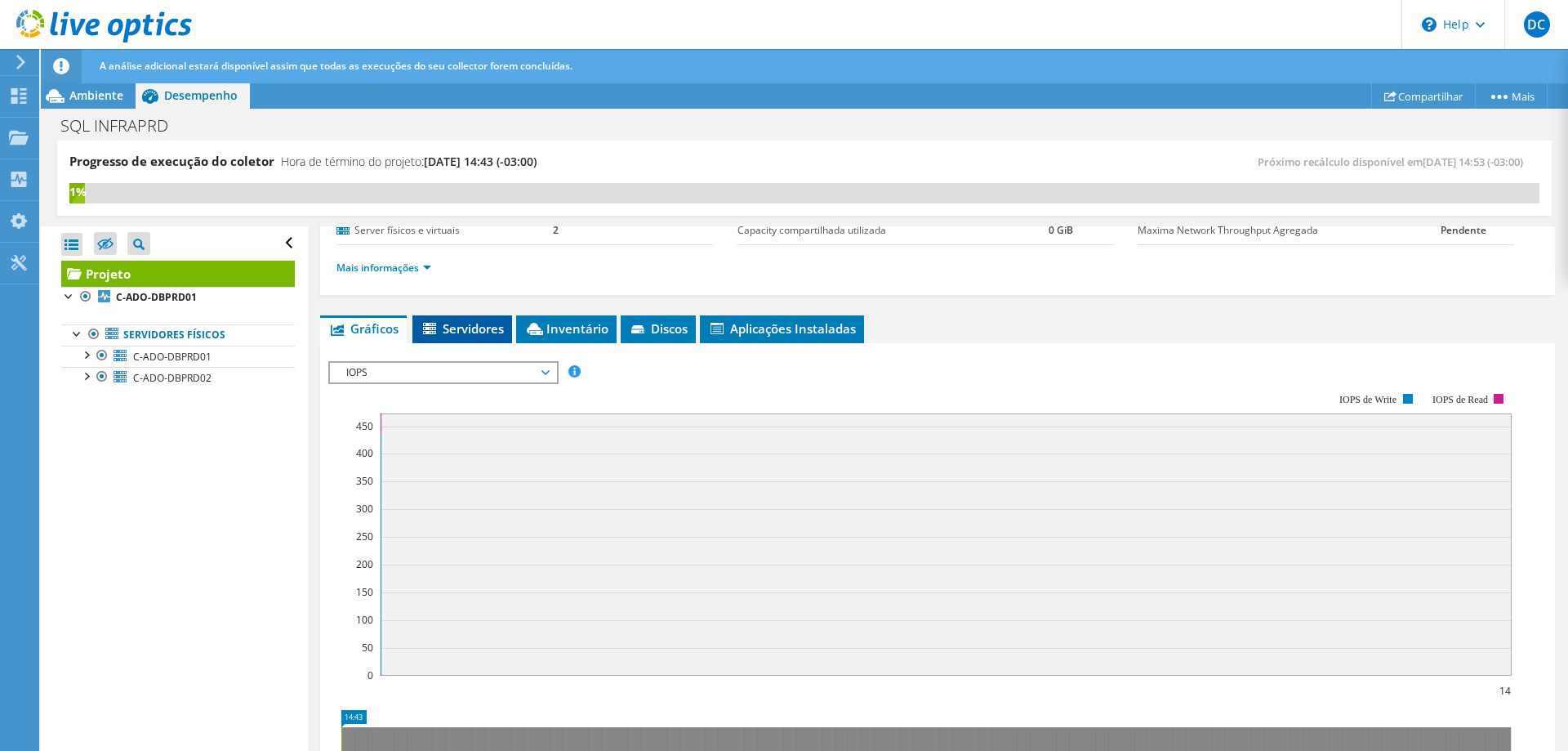
click at [464, 325] on span "Servidores" at bounding box center [462, 329] width 83 height 17
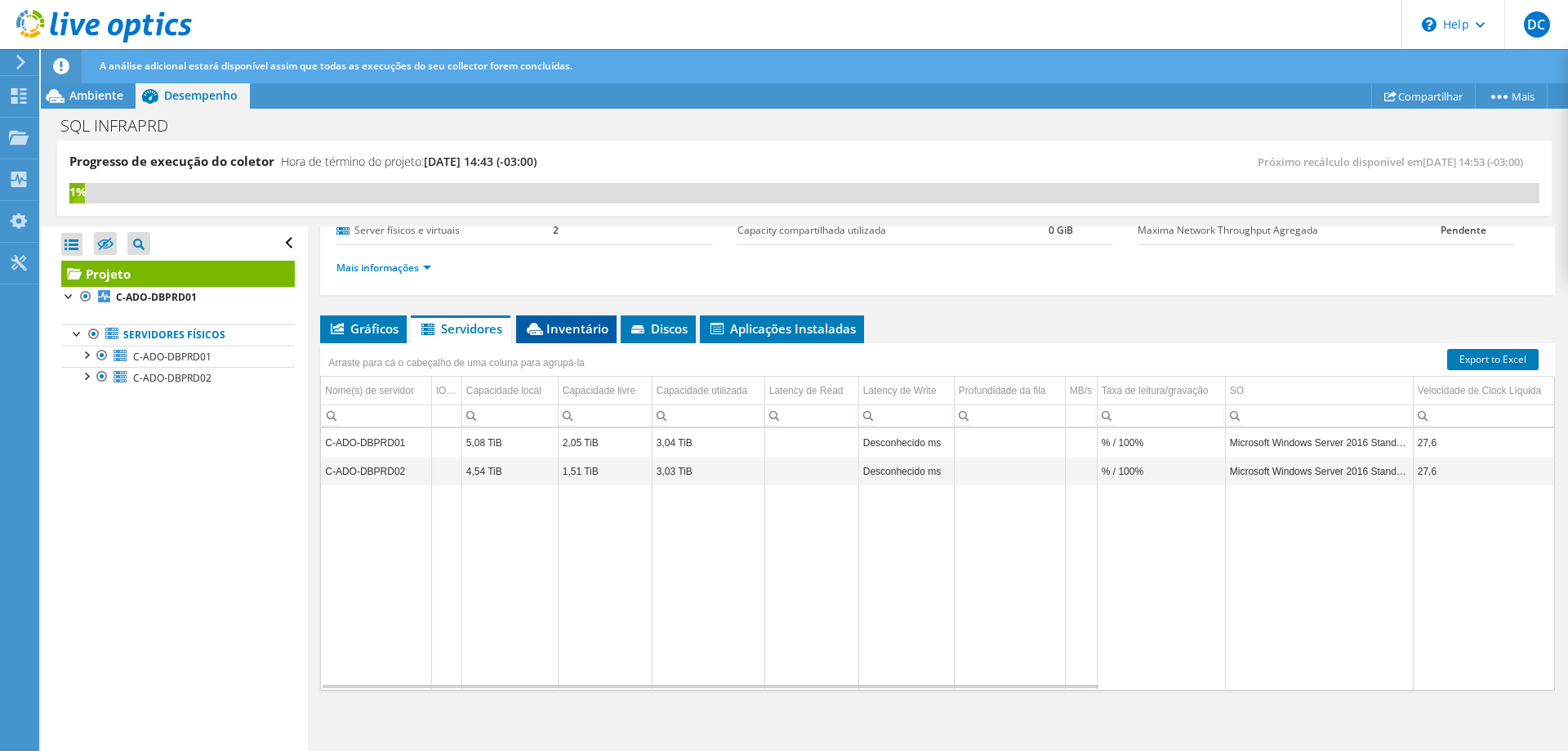
click at [555, 330] on span "Inventário" at bounding box center [566, 329] width 84 height 17
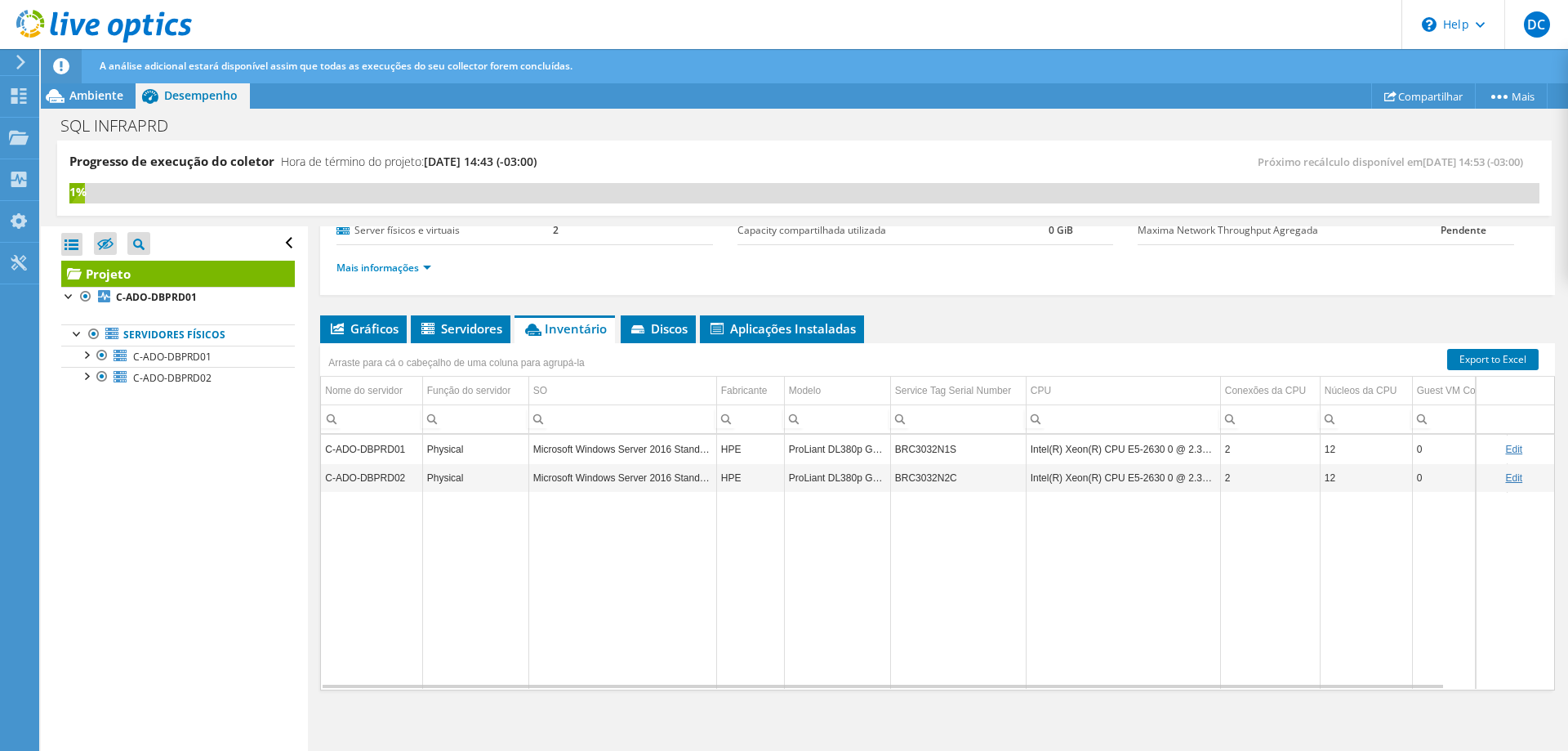
click at [953, 314] on div "Projeto Detalhes Preparado para: Datacenter Crefisa, [EMAIL_ADDRESS][DOMAIN_NAM…" at bounding box center [937, 388] width 1259 height 728
click at [677, 335] on span "Discos" at bounding box center [658, 329] width 59 height 17
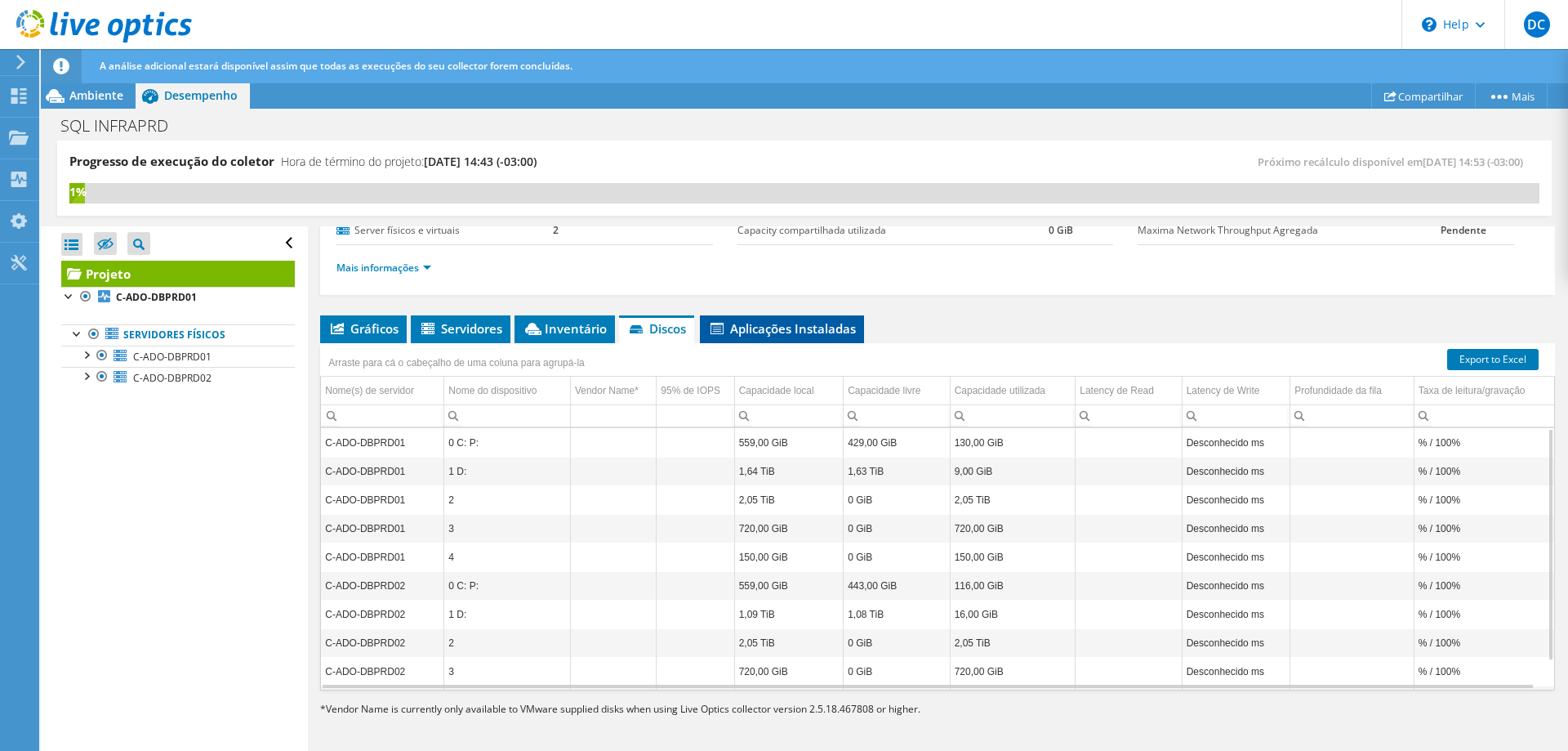
click at [765, 333] on span "Aplicações Instaladas" at bounding box center [782, 329] width 148 height 17
